Goal: Information Seeking & Learning: Find contact information

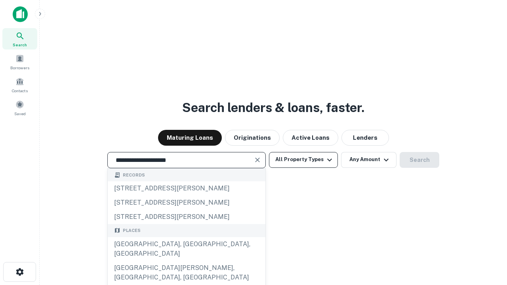
click at [186, 261] on div "Santa Monica, CA, USA" at bounding box center [187, 249] width 158 height 24
click at [304, 160] on button "All Property Types" at bounding box center [303, 160] width 69 height 16
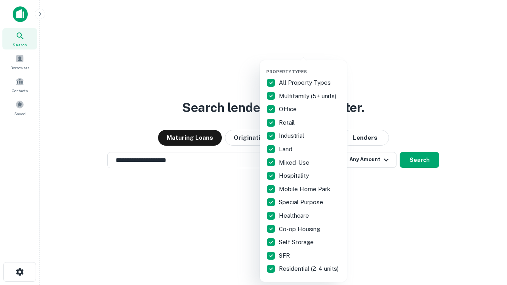
type input "**********"
click at [310, 67] on button "button" at bounding box center [309, 67] width 87 height 0
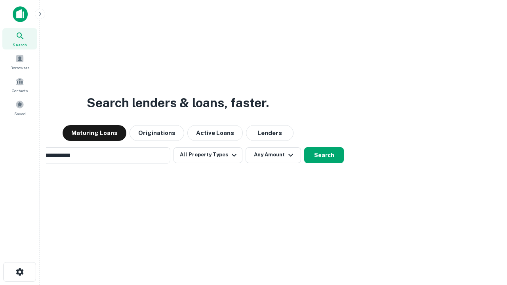
scroll to position [12, 0]
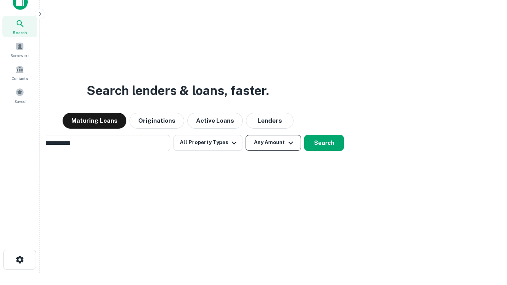
click at [246, 135] on button "Any Amount" at bounding box center [273, 143] width 55 height 16
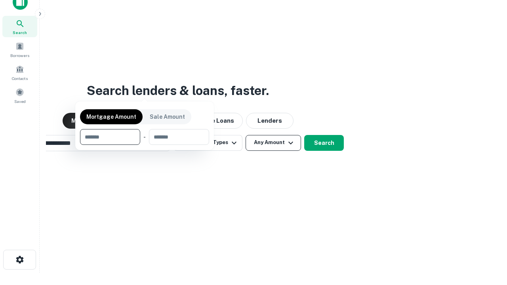
scroll to position [13, 0]
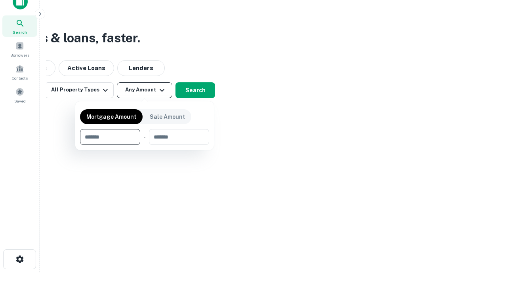
type input "*******"
click at [145, 145] on button "button" at bounding box center [144, 145] width 129 height 0
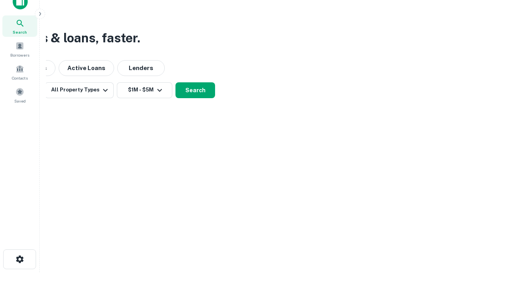
scroll to position [12, 0]
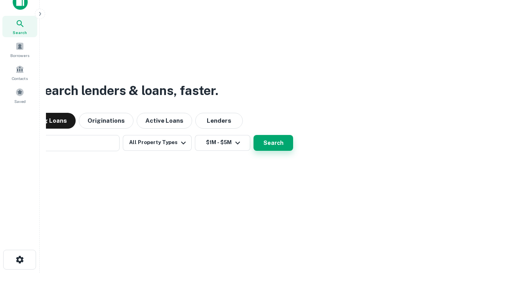
click at [254, 135] on button "Search" at bounding box center [274, 143] width 40 height 16
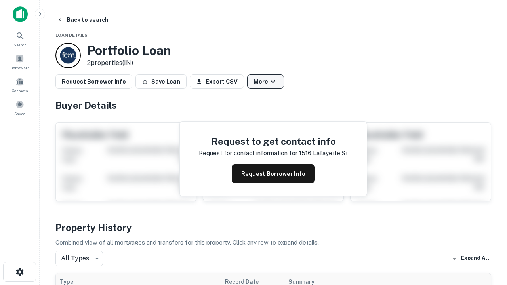
click at [266, 82] on button "More" at bounding box center [265, 82] width 37 height 14
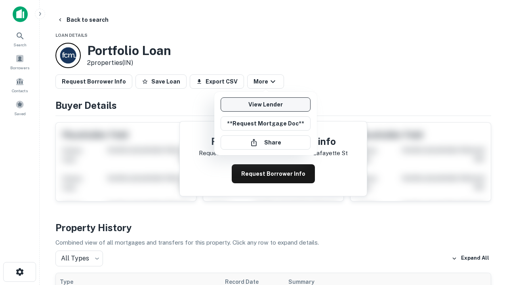
click at [266, 105] on link "View Lender" at bounding box center [266, 104] width 90 height 14
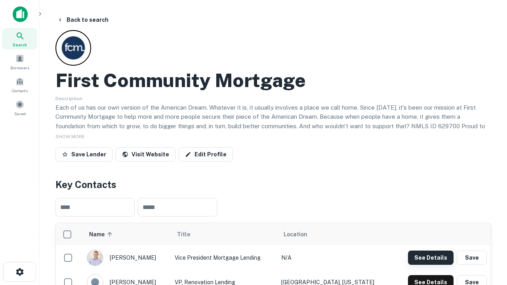
click at [431, 258] on button "See Details" at bounding box center [431, 258] width 46 height 14
click at [19, 272] on icon "button" at bounding box center [20, 273] width 10 height 10
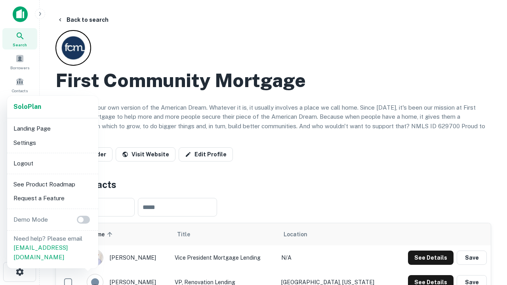
click at [52, 163] on li "Logout" at bounding box center [52, 164] width 85 height 14
